Goal: Download file/media

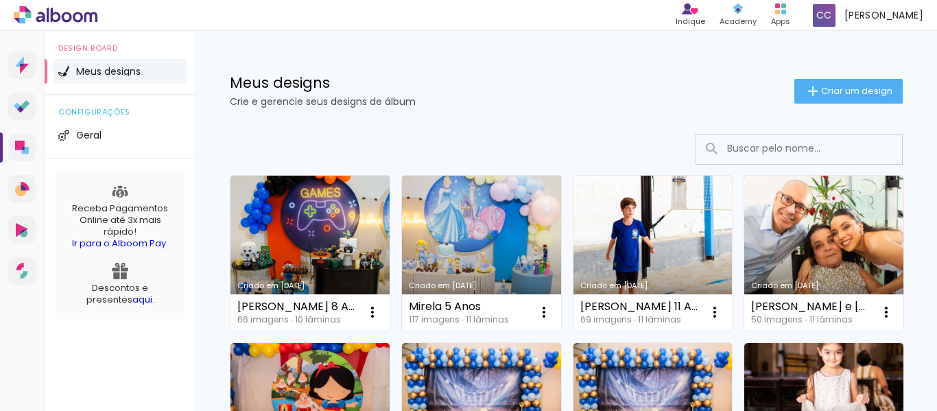
click at [484, 235] on link "Criado em [DATE]" at bounding box center [481, 253] width 159 height 155
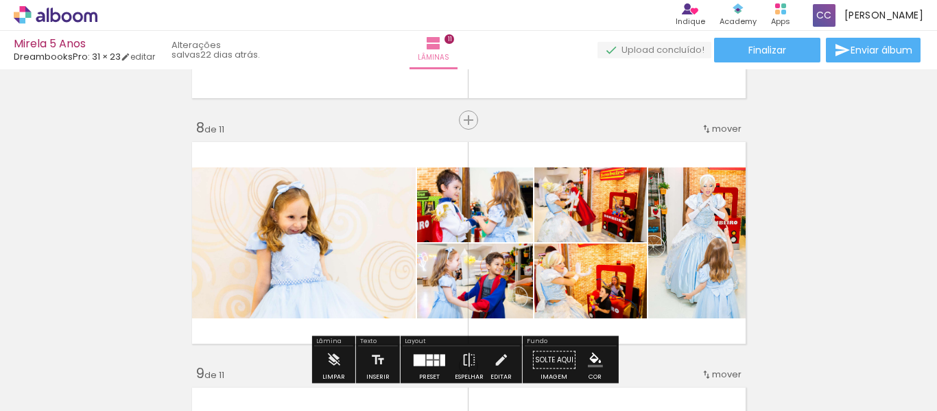
scroll to position [1715, 0]
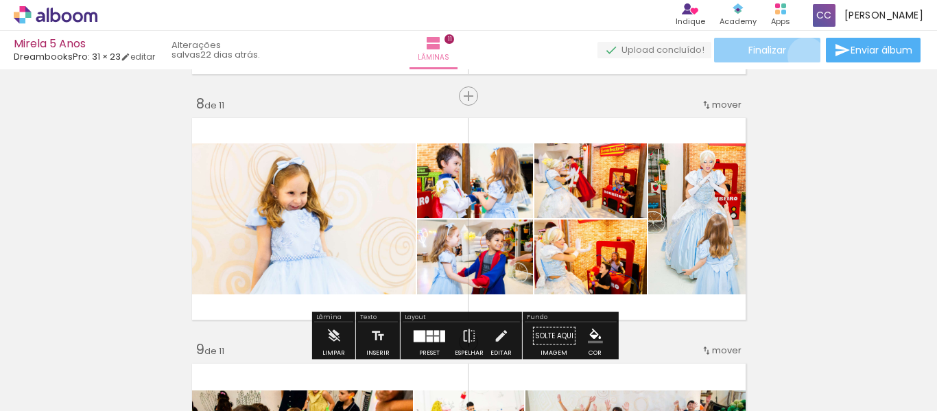
click at [801, 56] on paper-button "Finalizar" at bounding box center [767, 50] width 106 height 25
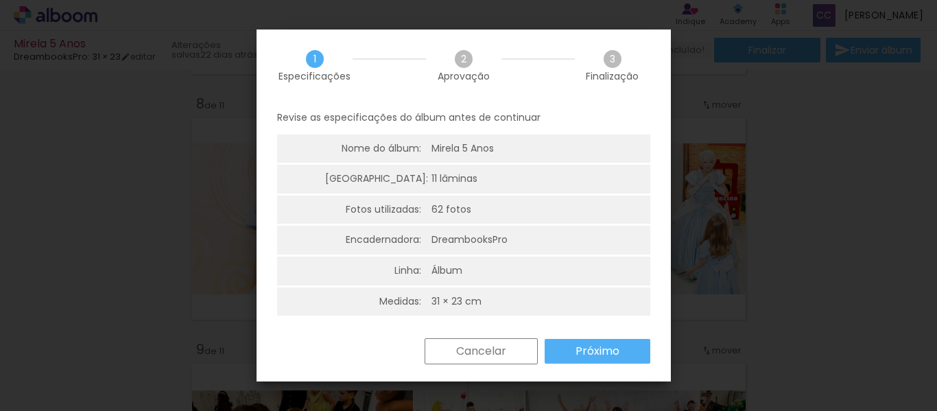
click at [0, 0] on slot "Próximo" at bounding box center [0, 0] width 0 height 0
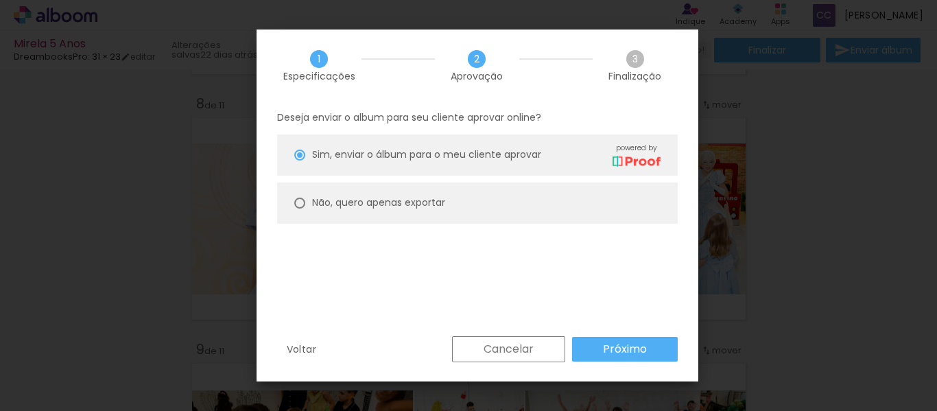
click at [0, 0] on slot "Não, quero apenas exportar" at bounding box center [0, 0] width 0 height 0
type paper-radio-button "on"
click at [0, 0] on paper-button "Próximo" at bounding box center [0, 0] width 0 height 0
type input "Alta, 300 DPI"
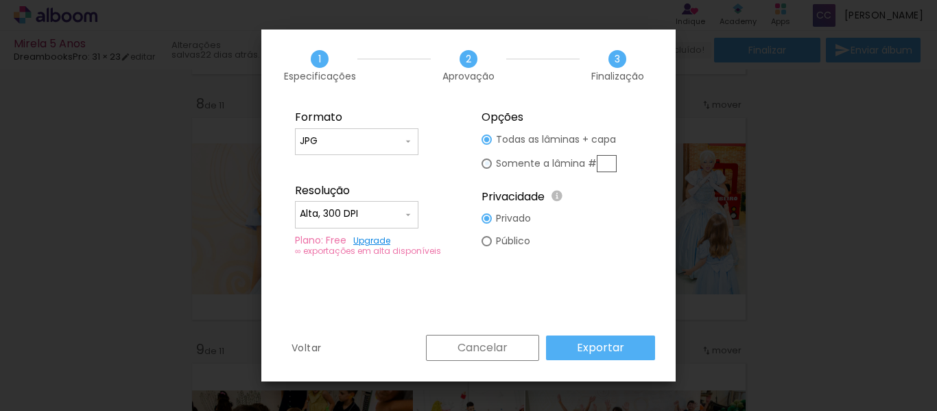
click at [0, 0] on div at bounding box center [0, 0] width 0 height 0
type paper-radio-button "on"
click at [0, 0] on input "text" at bounding box center [0, 0] width 0 height 0
type input "8"
click at [0, 0] on div "Formato JPG PDF Resolução Alta, 300 DPI Baixa Plano: Free Upgrade ∞ exportações…" at bounding box center [0, 0] width 0 height 0
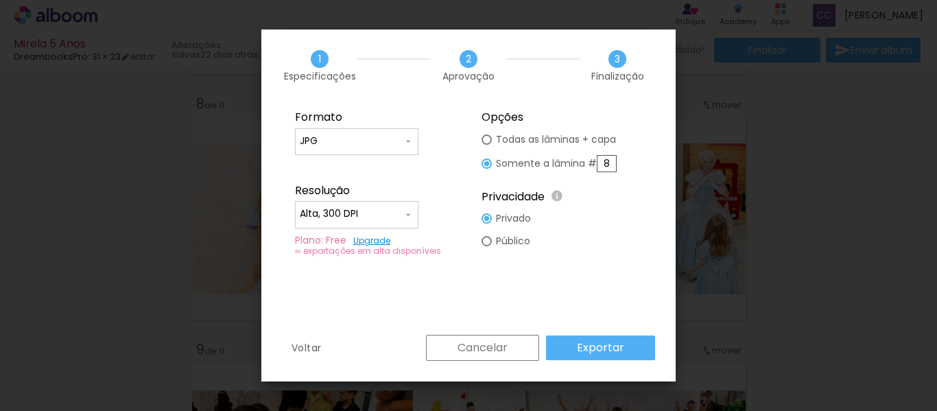
click at [565, 265] on slot "Exportar" at bounding box center [565, 265] width 0 height 0
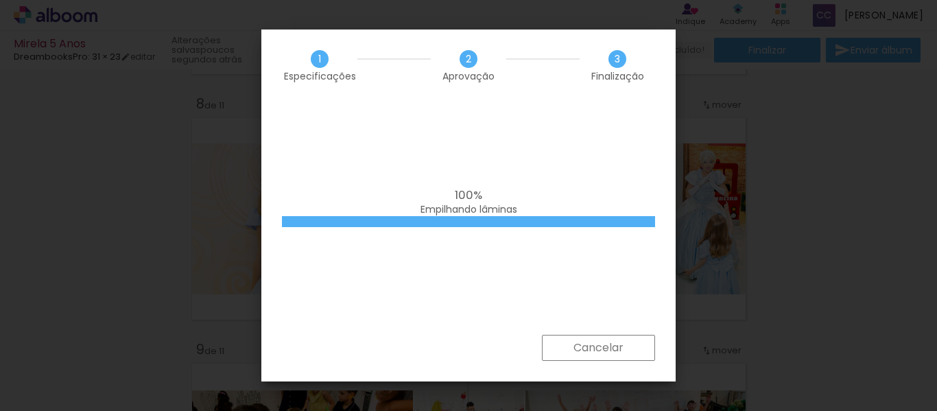
click at [0, 0] on div "100% Empilhando lâminas" at bounding box center [0, 0] width 0 height 0
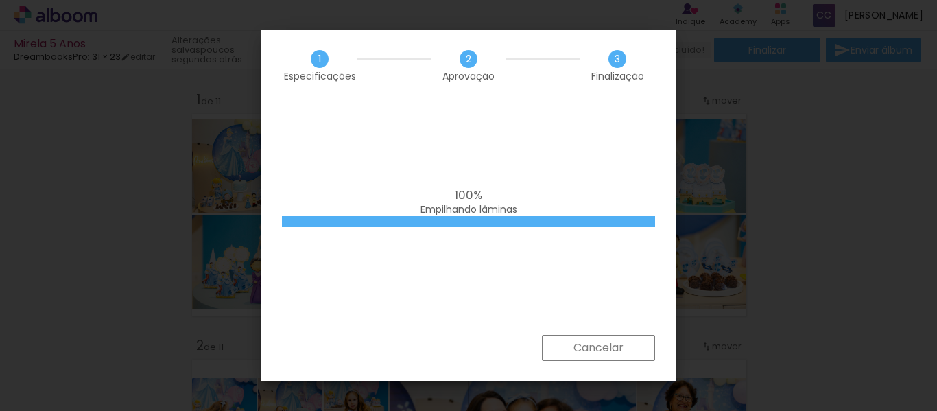
click at [932, 287] on iron-overlay-backdrop at bounding box center [468, 205] width 937 height 411
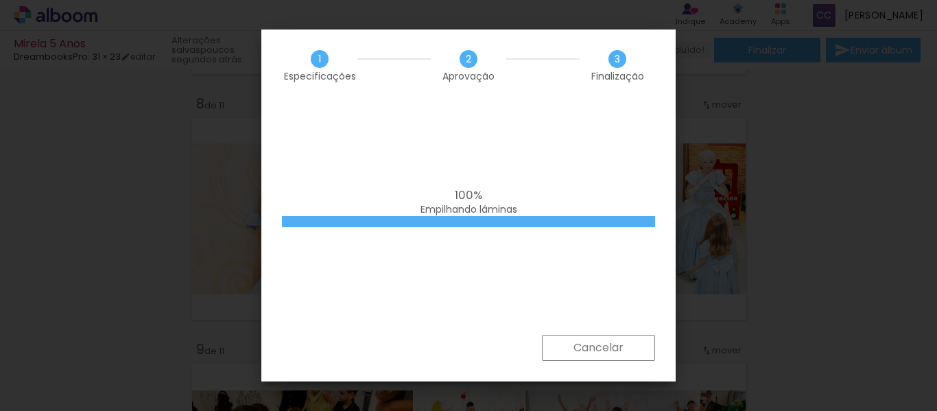
click at [553, 134] on div "100% Empilhando lâminas" at bounding box center [468, 218] width 414 height 233
drag, startPoint x: 934, startPoint y: 263, endPoint x: 919, endPoint y: 163, distance: 101.3
click at [934, 206] on iron-overlay-backdrop at bounding box center [468, 205] width 937 height 411
click at [0, 0] on slot "Cancelar" at bounding box center [0, 0] width 0 height 0
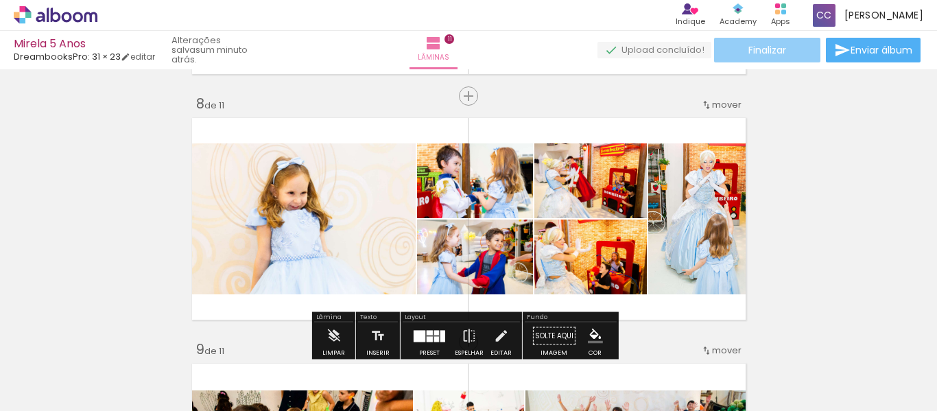
click at [778, 55] on span "Finalizar" at bounding box center [767, 50] width 38 height 10
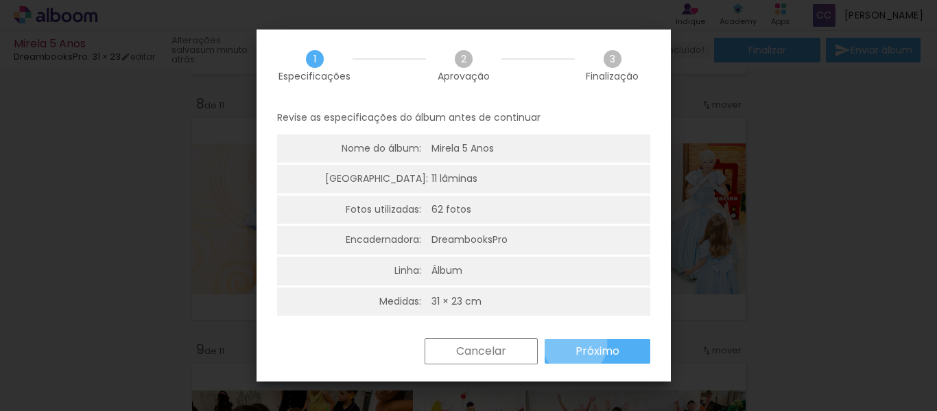
click at [576, 344] on paper-button "Próximo" at bounding box center [598, 351] width 106 height 25
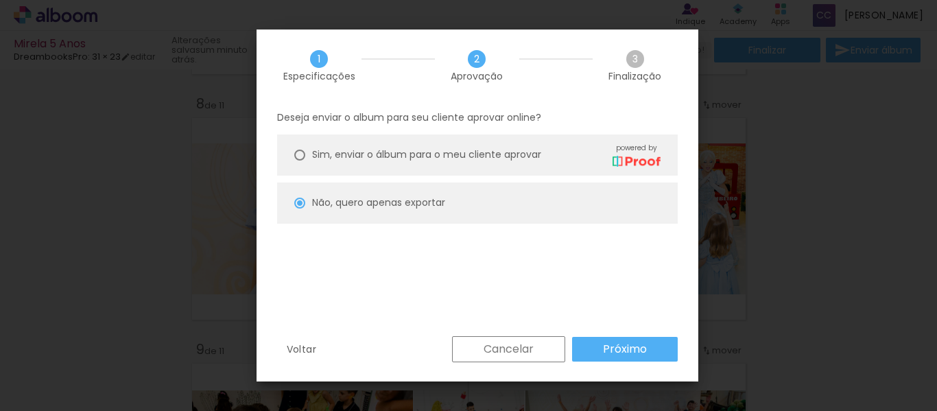
click at [576, 343] on paper-button "Próximo" at bounding box center [625, 349] width 106 height 25
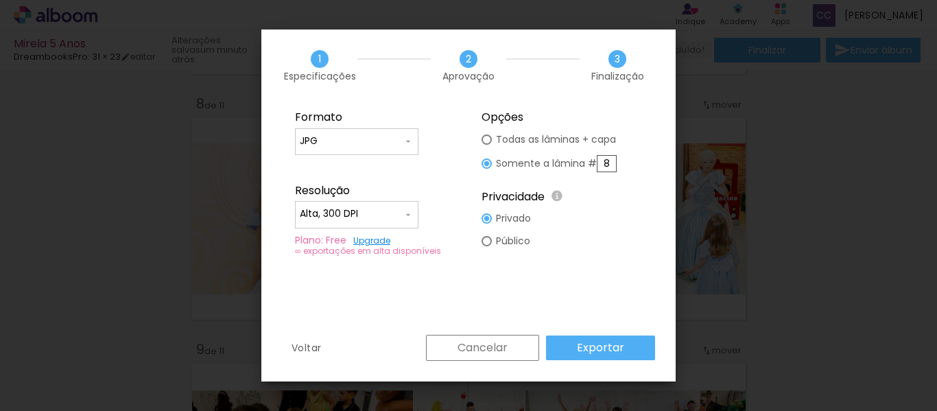
click at [0, 0] on slot "Exportar" at bounding box center [0, 0] width 0 height 0
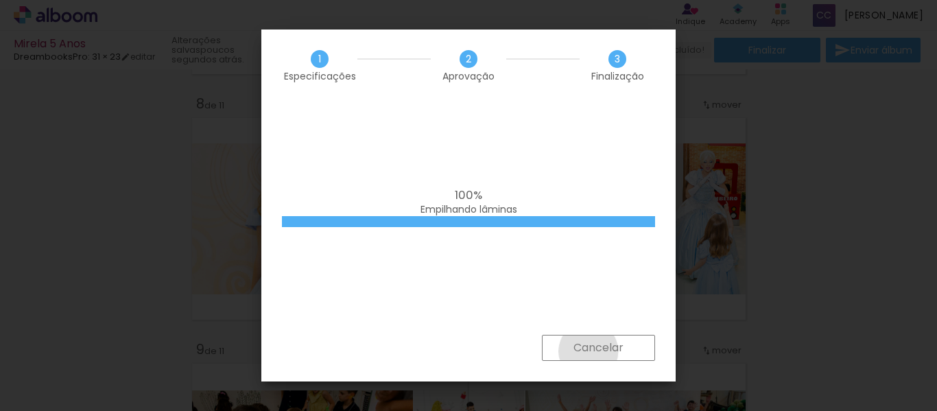
click at [0, 0] on slot "Cancelar" at bounding box center [0, 0] width 0 height 0
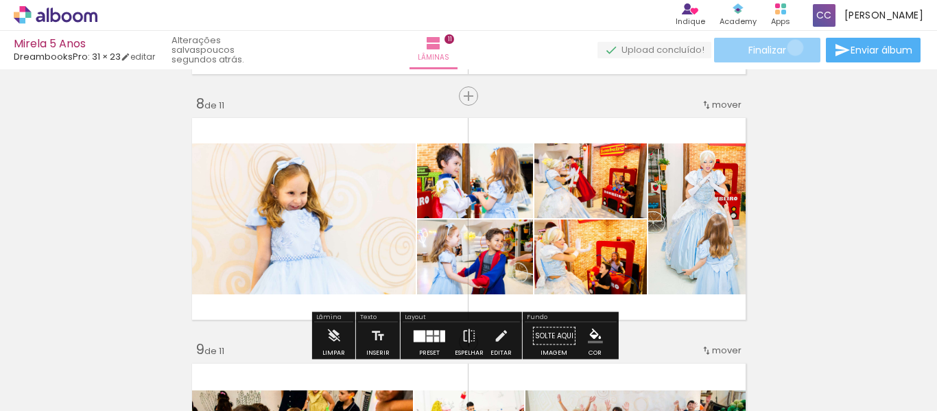
click at [790, 47] on paper-button "Finalizar" at bounding box center [767, 50] width 106 height 25
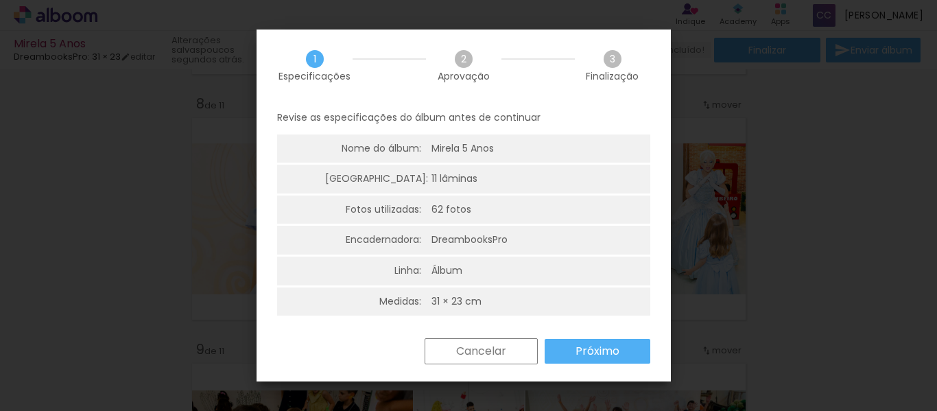
click at [0, 0] on slot "Próximo" at bounding box center [0, 0] width 0 height 0
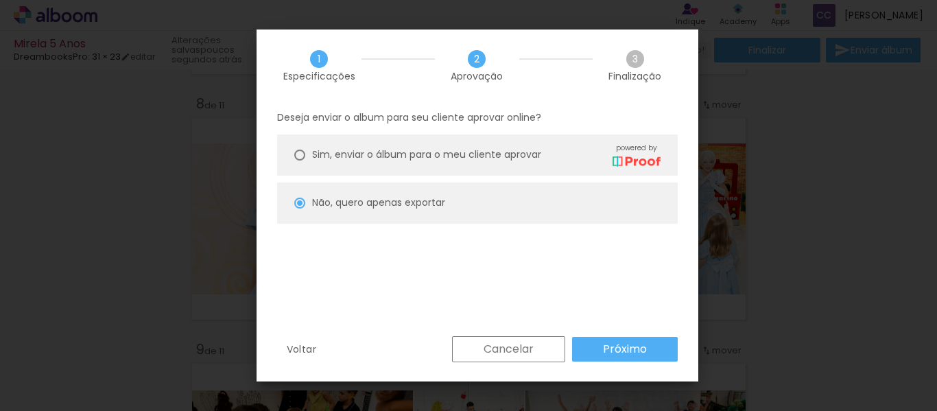
click at [0, 0] on slot "Próximo" at bounding box center [0, 0] width 0 height 0
type input "Alta, 300 DPI"
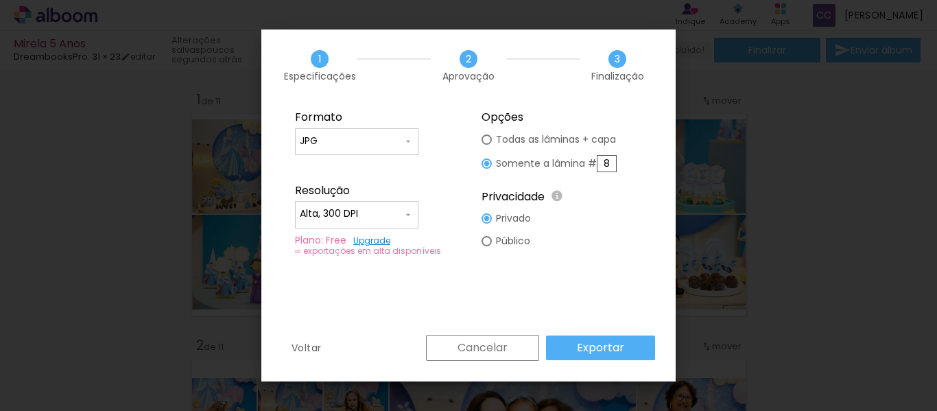
click at [484, 135] on div at bounding box center [487, 139] width 10 height 10
type paper-radio-button "on"
click at [484, 138] on div at bounding box center [487, 139] width 10 height 10
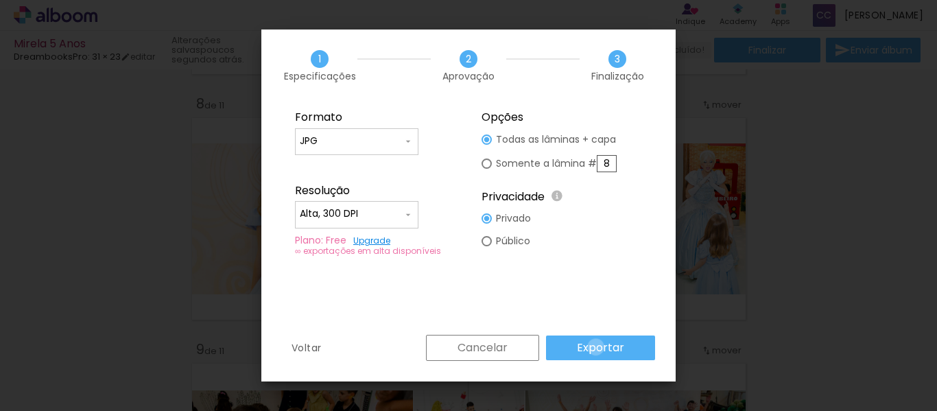
click at [0, 0] on slot "Exportar" at bounding box center [0, 0] width 0 height 0
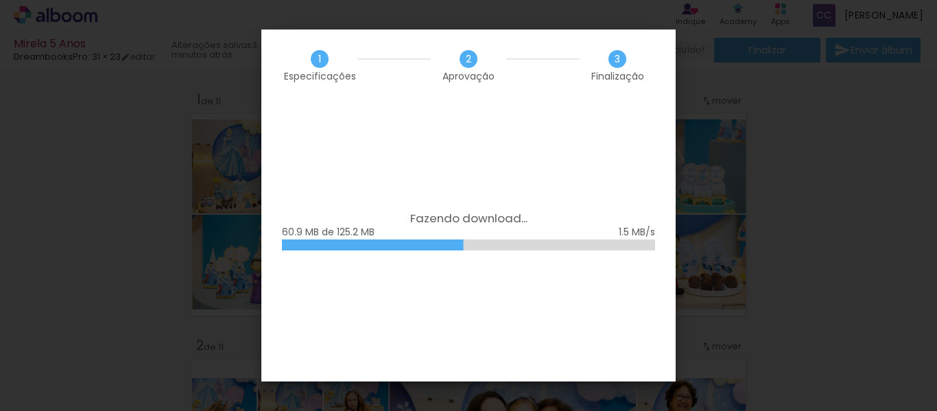
scroll to position [1715, 0]
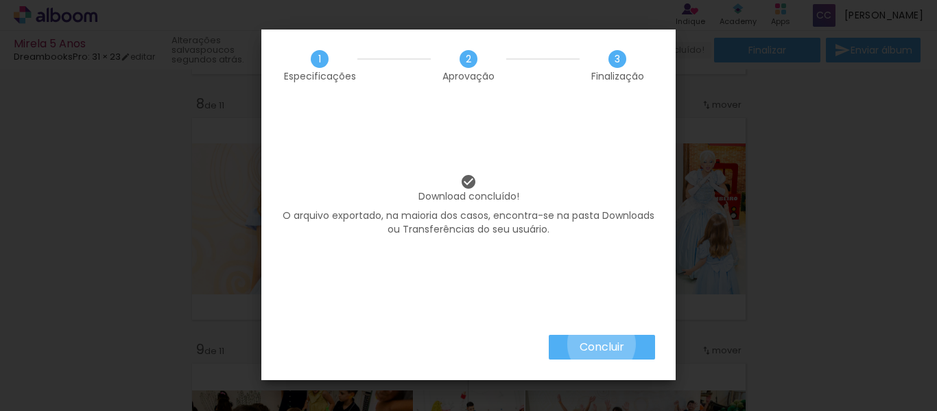
click at [0, 0] on slot "Concluir" at bounding box center [0, 0] width 0 height 0
